Goal: Task Accomplishment & Management: Manage account settings

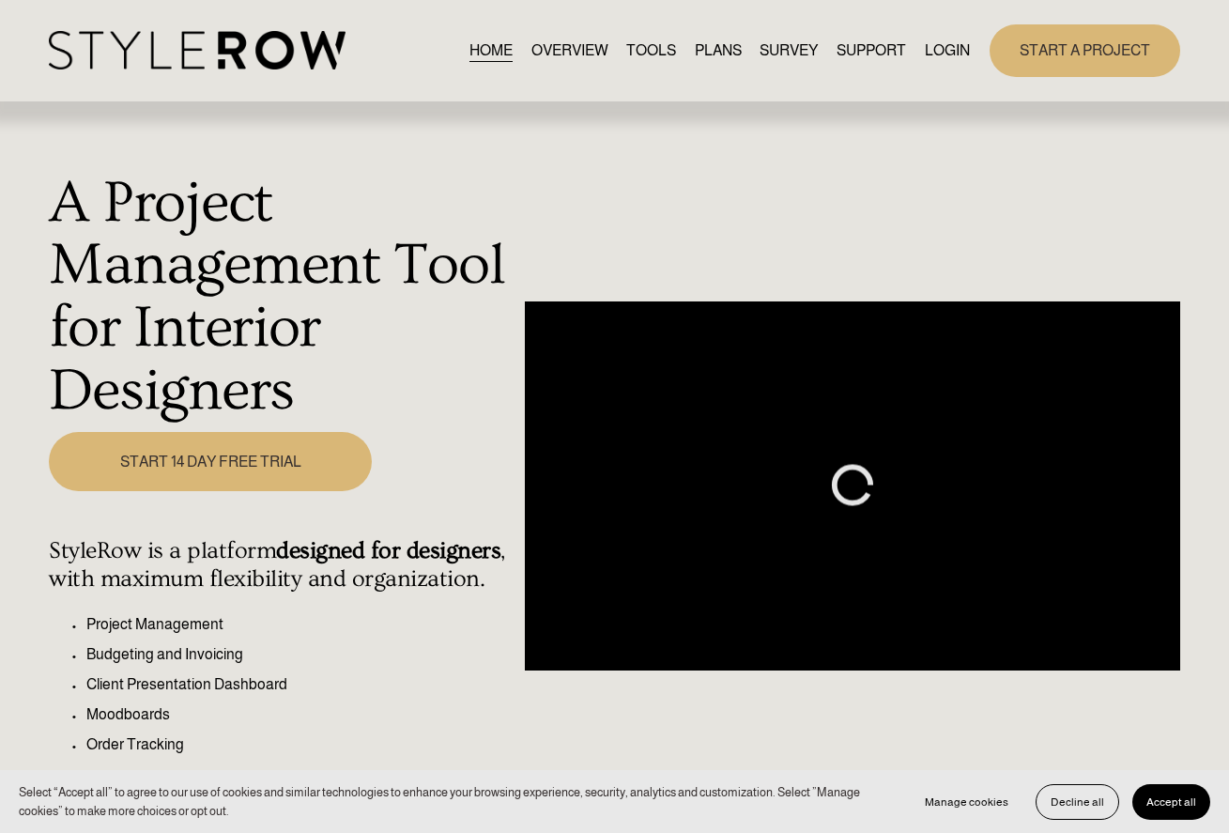
click at [932, 57] on link "LOGIN" at bounding box center [947, 50] width 45 height 25
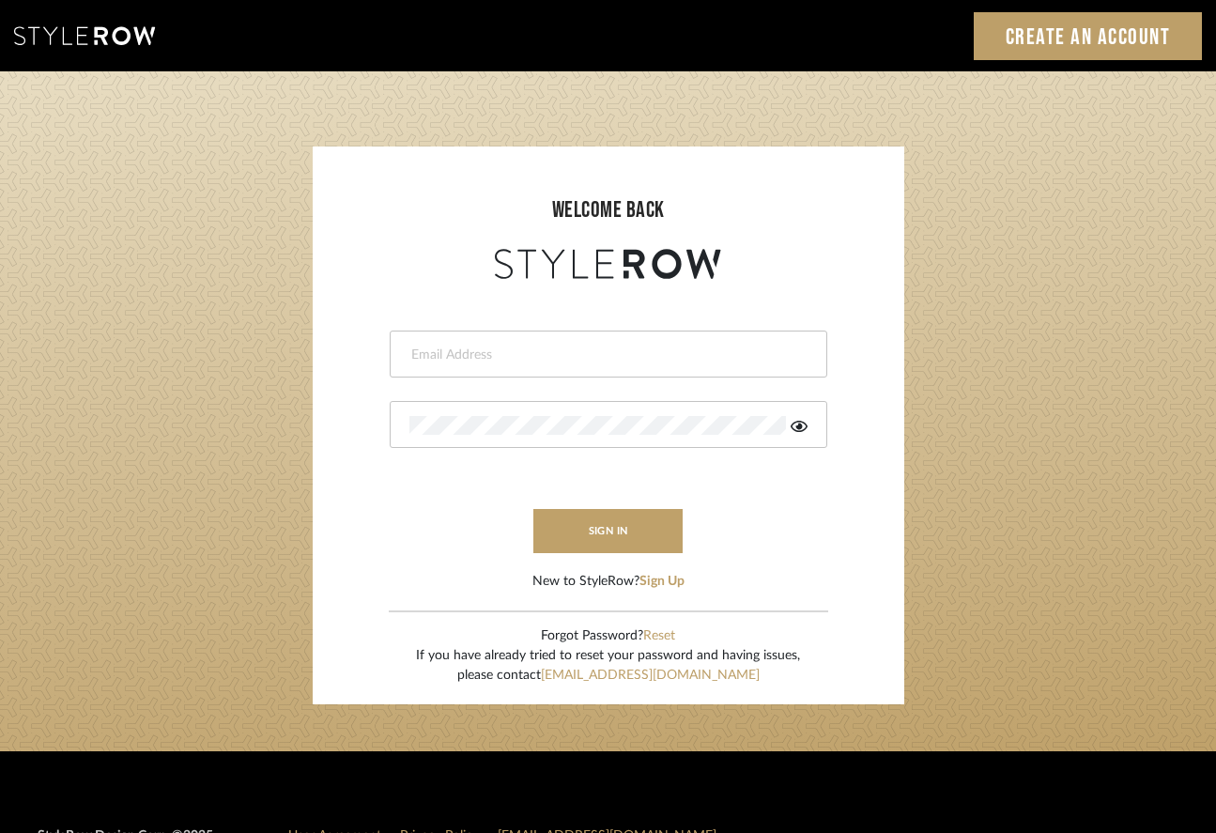
type input "[PERSON_NAME][EMAIL_ADDRESS][DOMAIN_NAME]"
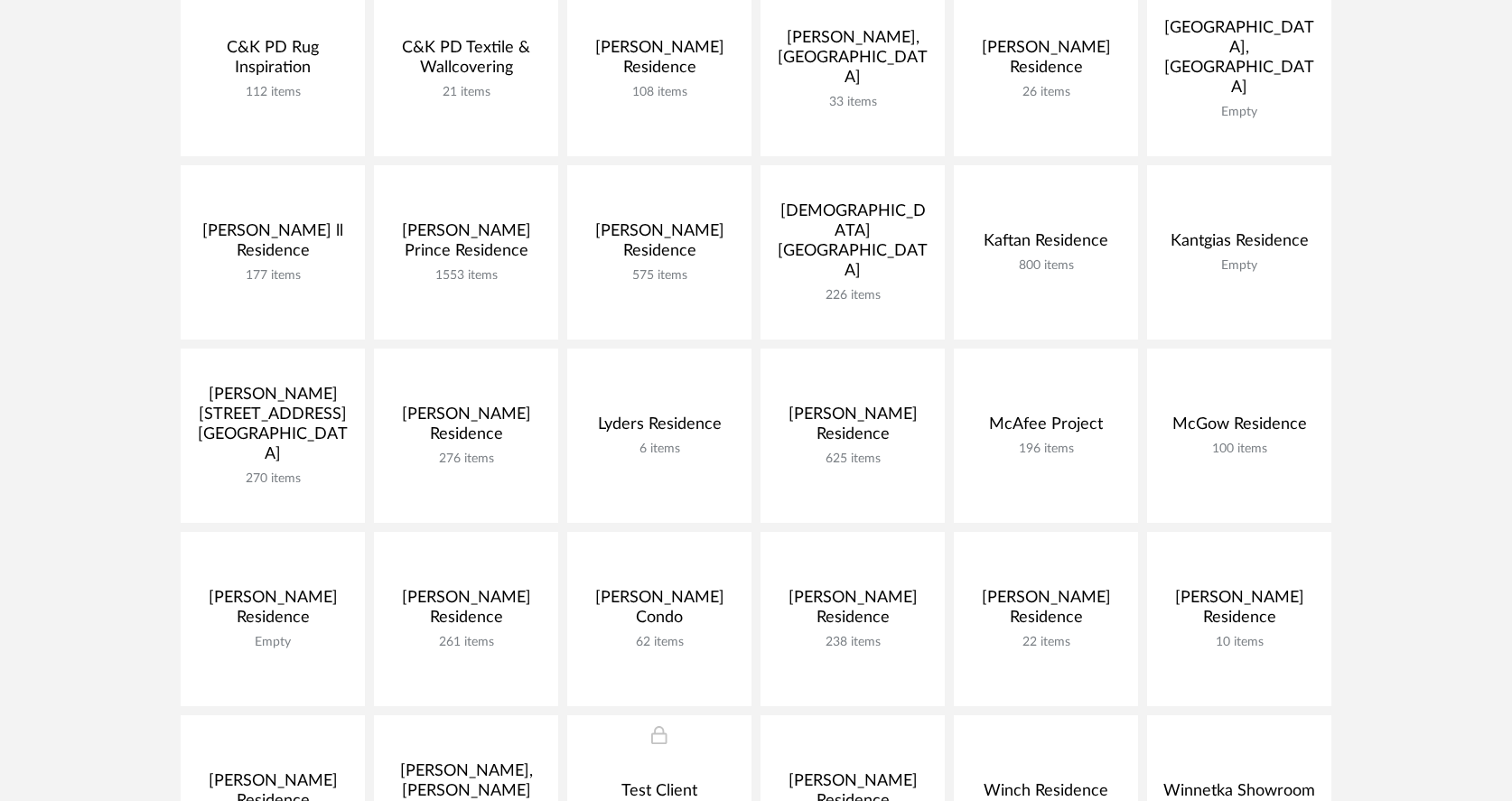
scroll to position [547, 0]
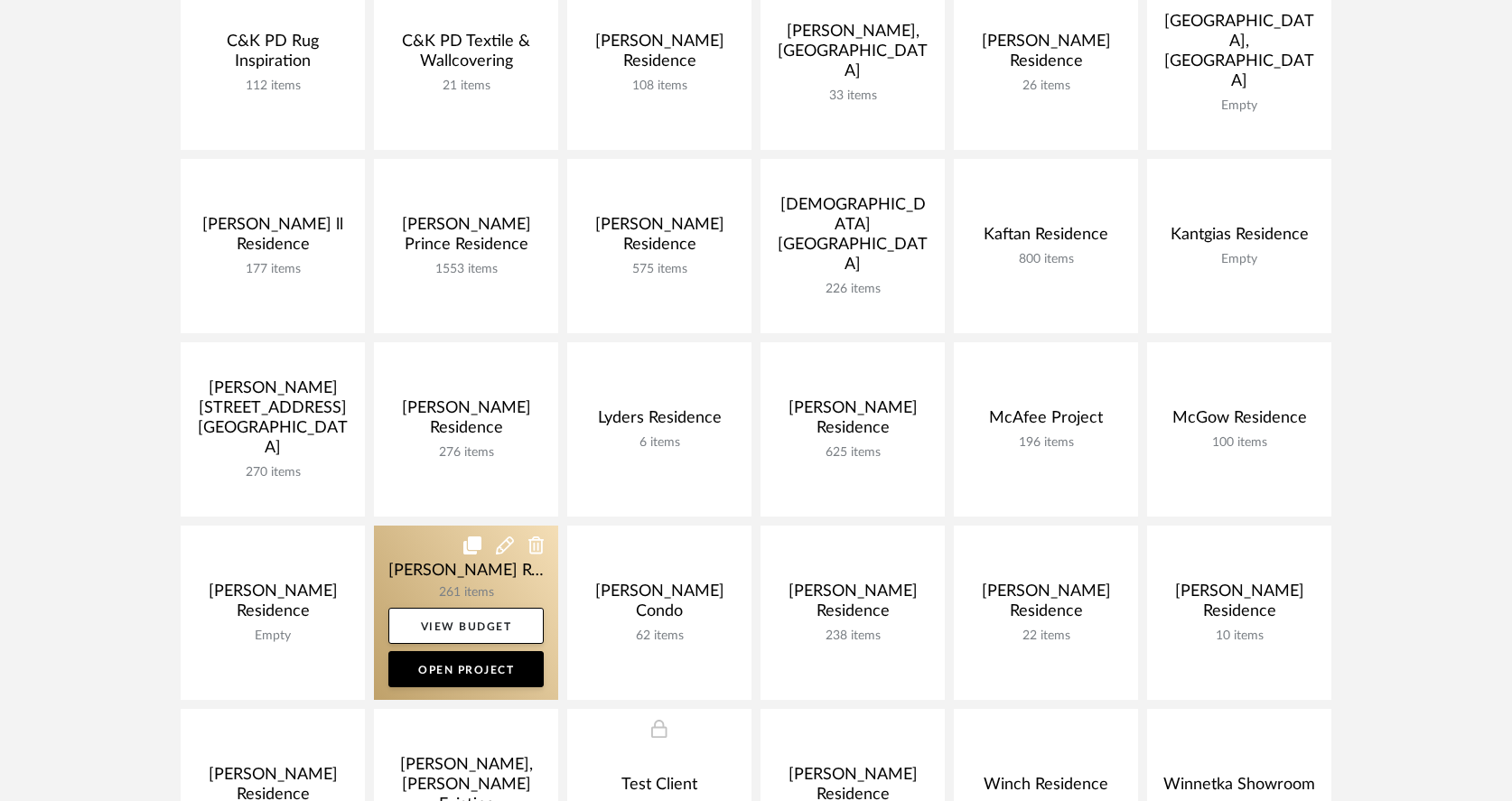
click at [476, 571] on link at bounding box center [466, 612] width 185 height 174
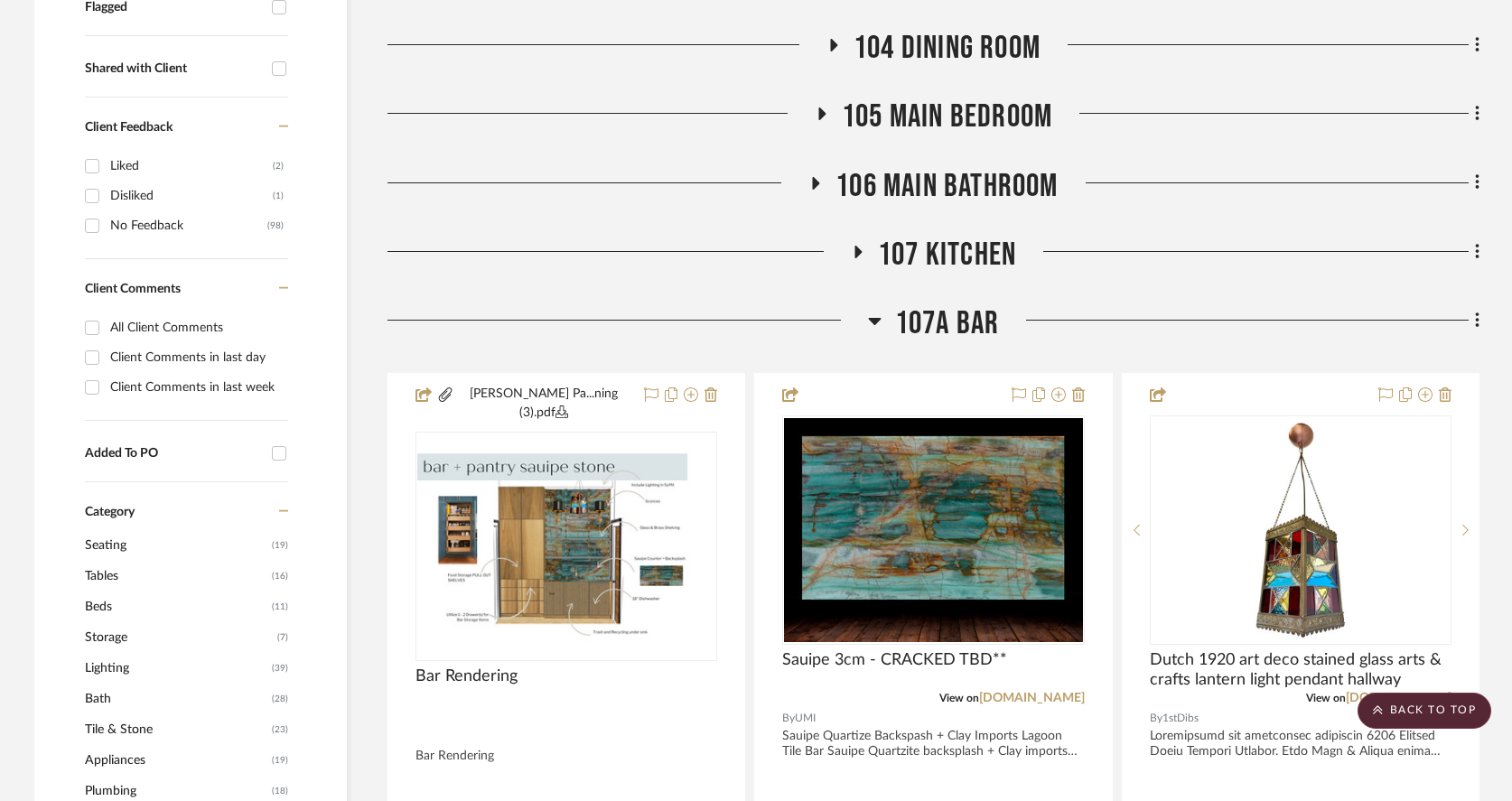
scroll to position [671, 0]
click at [872, 319] on icon at bounding box center [873, 321] width 13 height 8
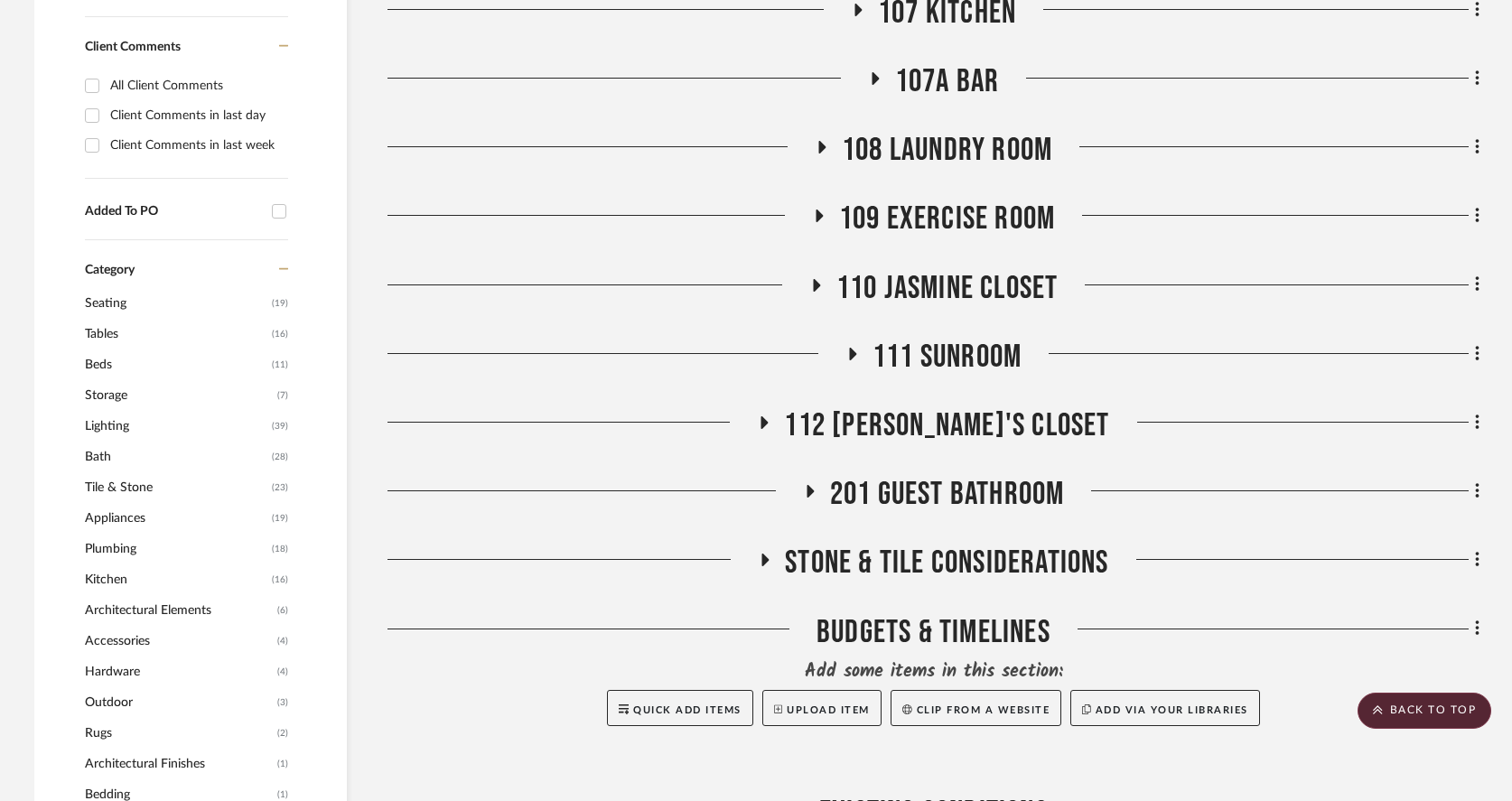
scroll to position [916, 0]
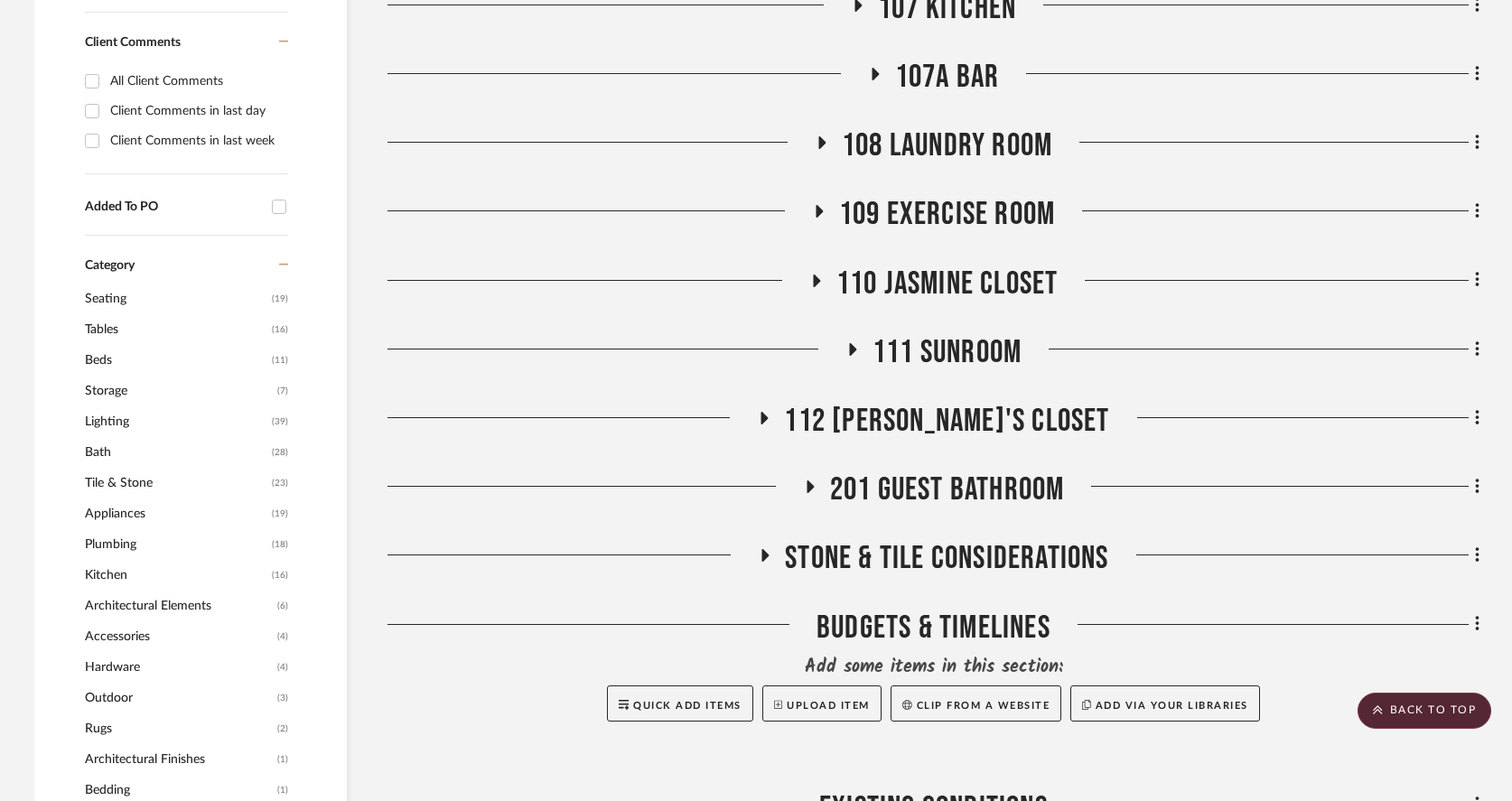
click at [927, 470] on span "201 Guest Bathroom" at bounding box center [947, 489] width 235 height 38
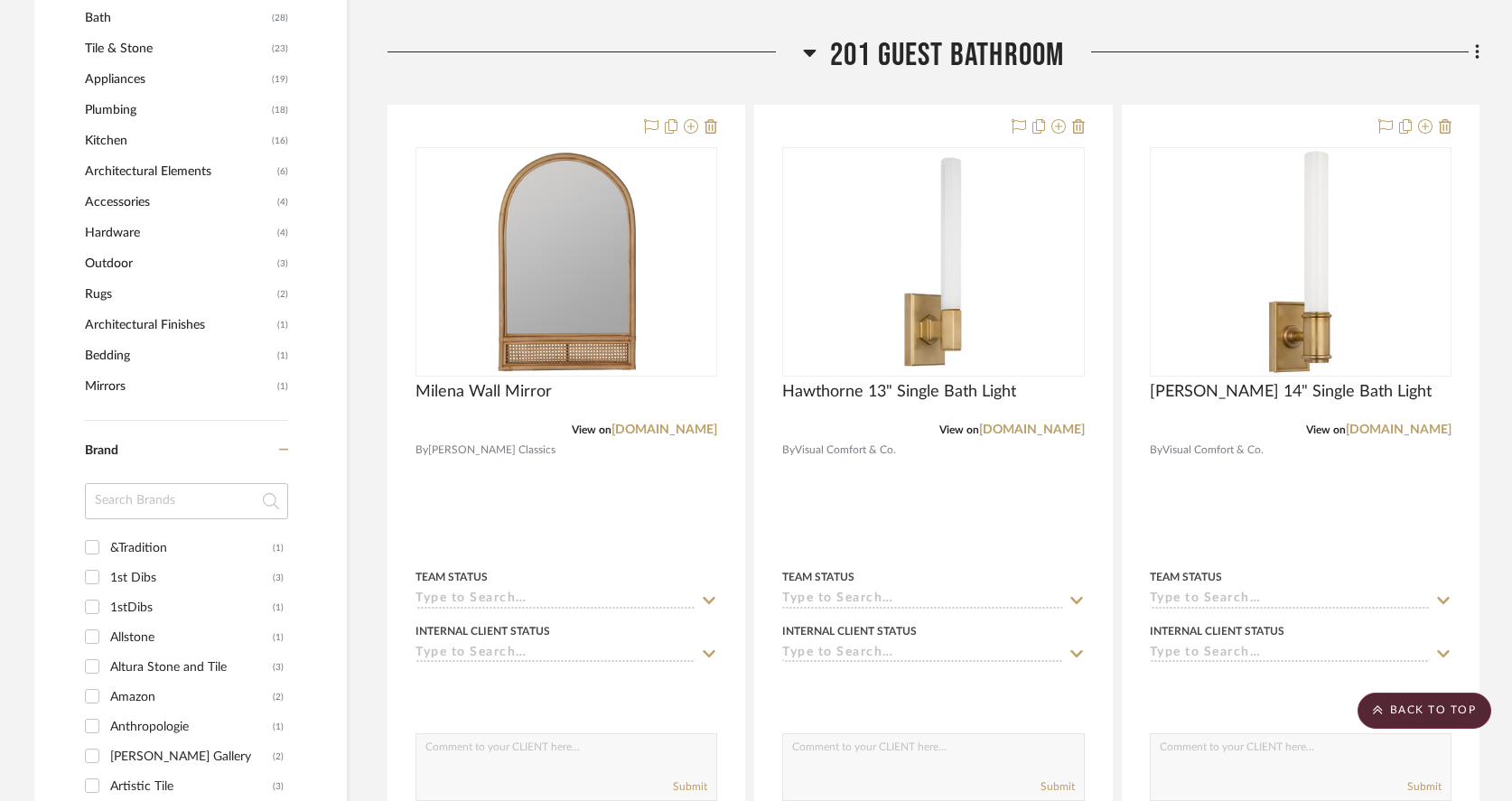
scroll to position [1349, 0]
